Goal: Communication & Community: Answer question/provide support

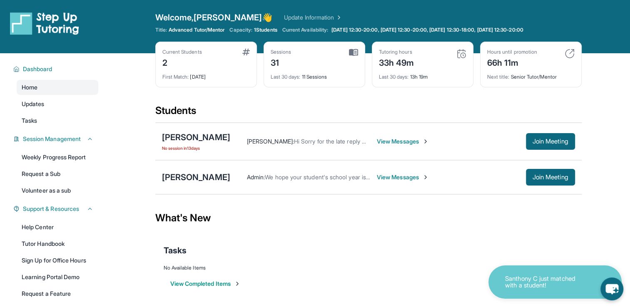
click at [392, 140] on span "View Messages" at bounding box center [403, 141] width 52 height 8
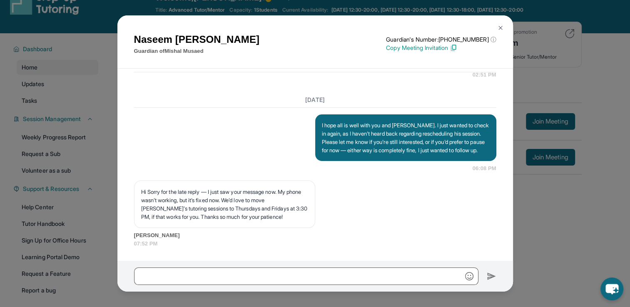
scroll to position [53, 0]
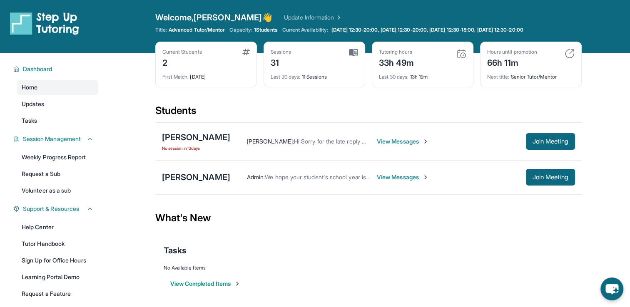
click at [385, 144] on span "View Messages" at bounding box center [403, 141] width 52 height 8
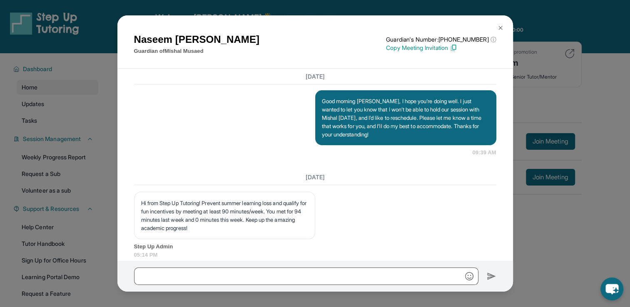
scroll to position [9390, 0]
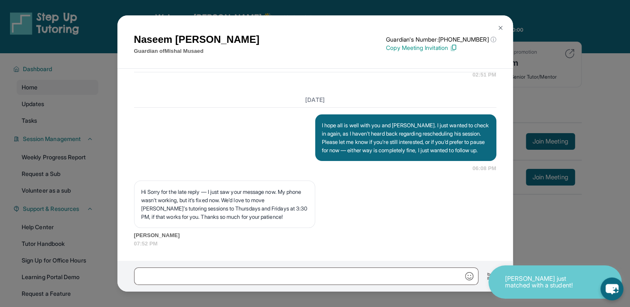
click at [500, 29] on img at bounding box center [500, 28] width 7 height 7
